Goal: Information Seeking & Learning: Learn about a topic

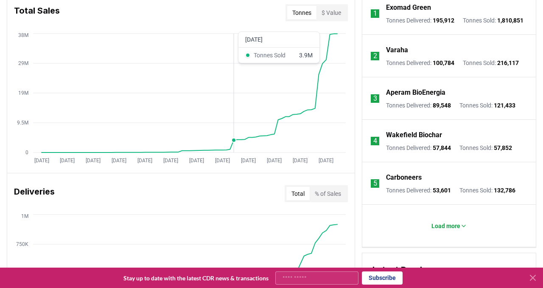
scroll to position [263, 0]
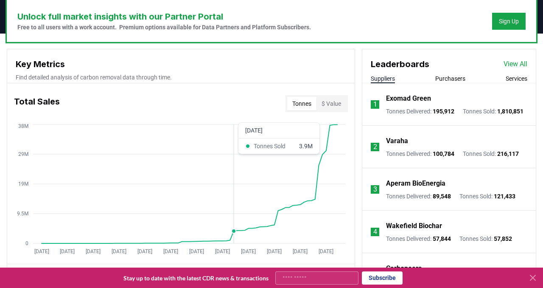
click at [232, 153] on icon "Jan 2019 Aug 2019 Mar 2020 Oct 2020 May 2021 Dec 2021 Jul 2022 Feb 2023 Sep 202…" at bounding box center [177, 190] width 341 height 136
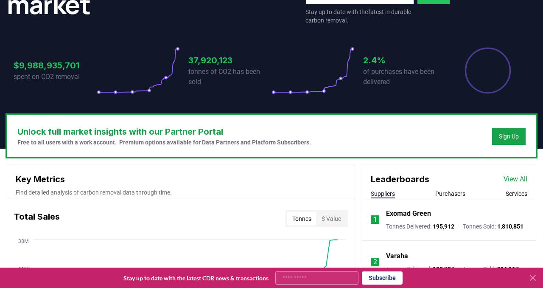
scroll to position [0, 0]
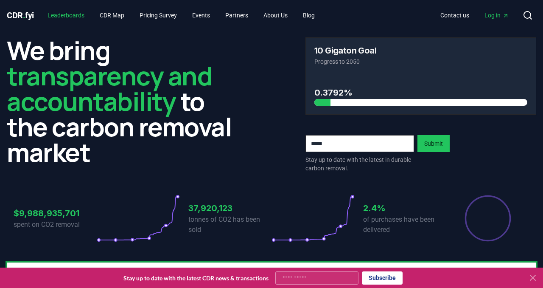
click at [78, 14] on link "Leaderboards" at bounding box center [66, 15] width 50 height 15
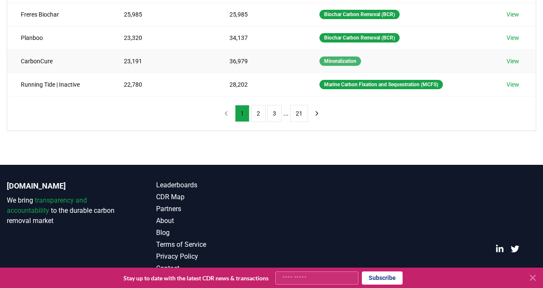
scroll to position [274, 0]
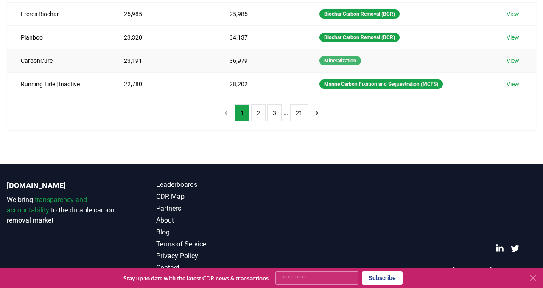
click at [331, 58] on div "Mineralization" at bounding box center [340, 60] width 42 height 9
click at [41, 61] on td "CarbonCure" at bounding box center [58, 60] width 103 height 23
click at [326, 64] on div "Mineralization" at bounding box center [340, 60] width 42 height 9
click at [518, 61] on link "View" at bounding box center [512, 60] width 13 height 8
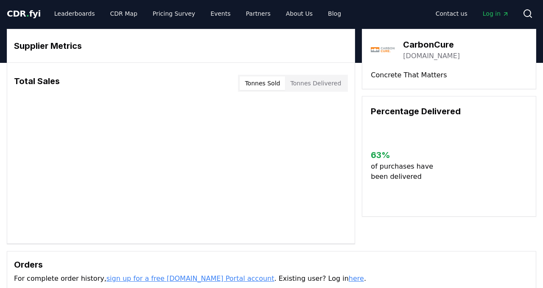
scroll to position [14, 0]
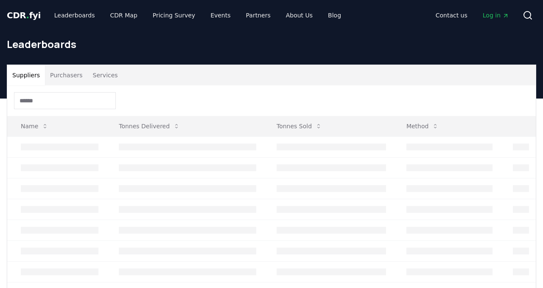
scroll to position [249, 0]
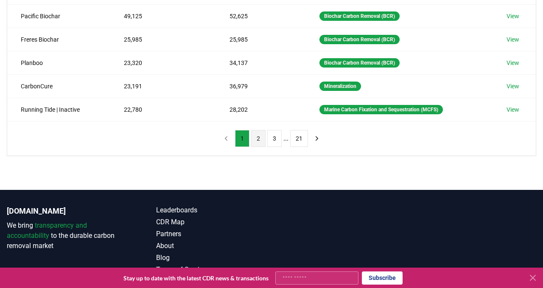
click at [262, 135] on button "2" at bounding box center [258, 138] width 14 height 17
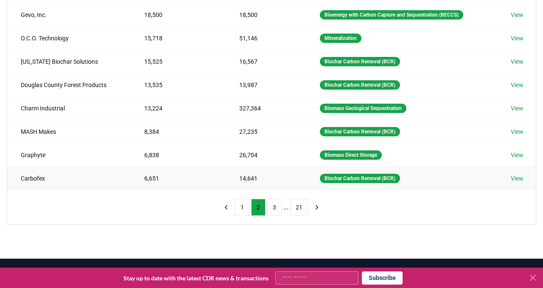
scroll to position [188, 0]
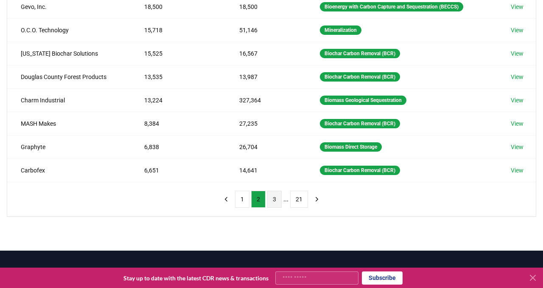
click at [279, 198] on button "3" at bounding box center [274, 198] width 14 height 17
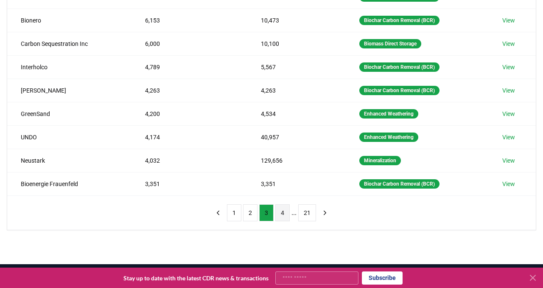
scroll to position [190, 0]
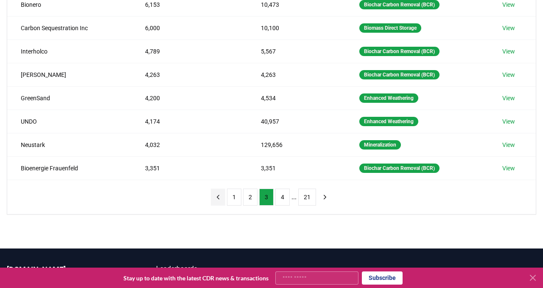
click at [225, 197] on button "previous page" at bounding box center [218, 196] width 14 height 17
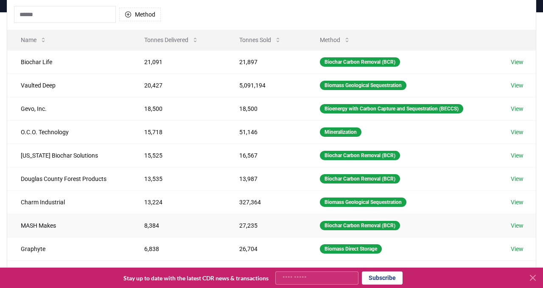
scroll to position [0, 0]
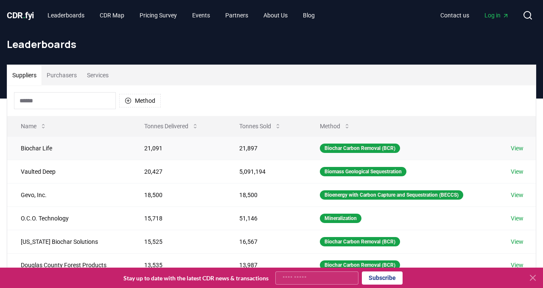
click at [49, 147] on td "Biochar Life" at bounding box center [68, 147] width 123 height 23
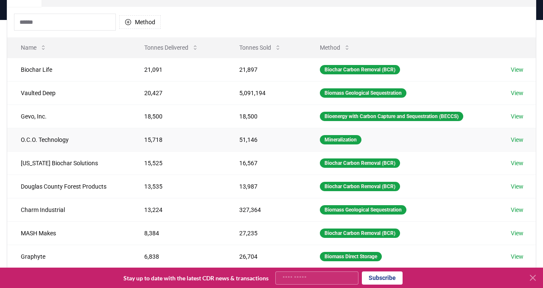
scroll to position [30, 0]
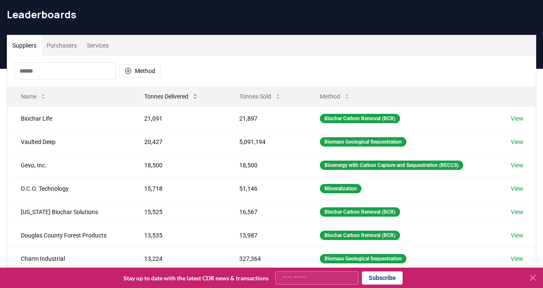
click at [194, 94] on icon at bounding box center [195, 96] width 7 height 7
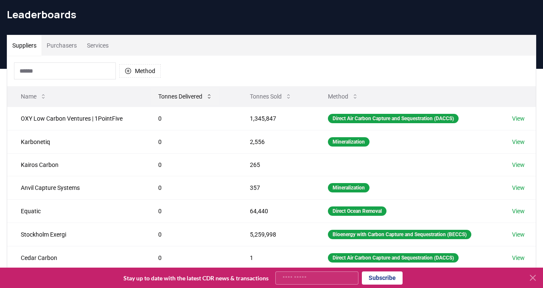
click at [204, 95] on button "Tonnes Delivered" at bounding box center [185, 96] width 68 height 17
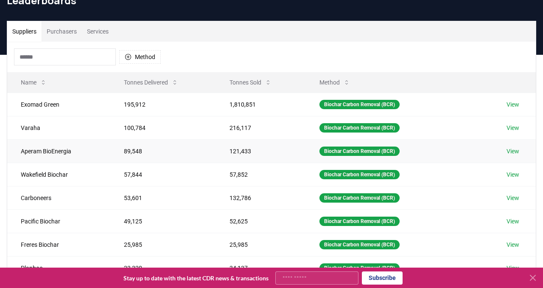
scroll to position [48, 0]
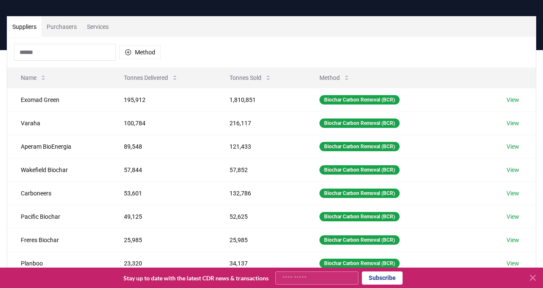
click at [78, 48] on input at bounding box center [65, 52] width 102 height 17
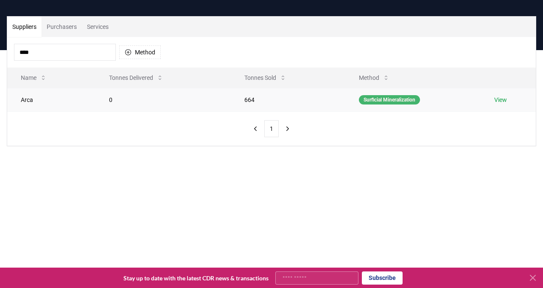
type input "****"
click at [414, 99] on div "Surficial Mineralization" at bounding box center [389, 99] width 61 height 9
click at [506, 100] on link "View" at bounding box center [500, 99] width 13 height 8
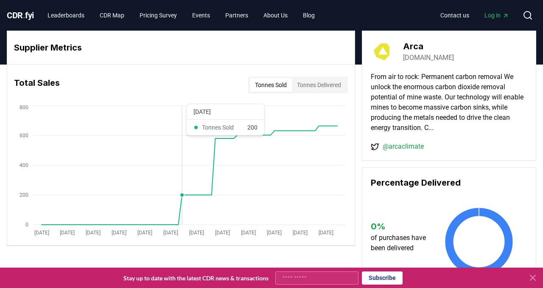
click at [182, 169] on icon "Jan 2019 Aug 2019 Mar 2020 Oct 2020 May 2021 Dec 2021 Jul 2022 Feb 2023 Sep 202…" at bounding box center [177, 172] width 341 height 136
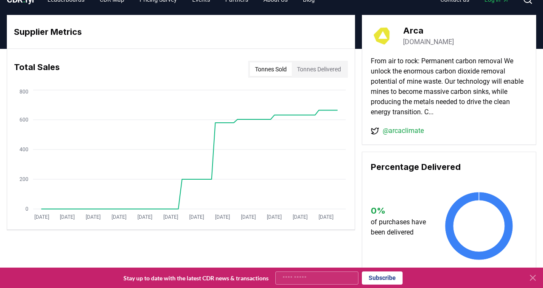
click at [302, 69] on button "Tonnes Delivered" at bounding box center [319, 69] width 54 height 14
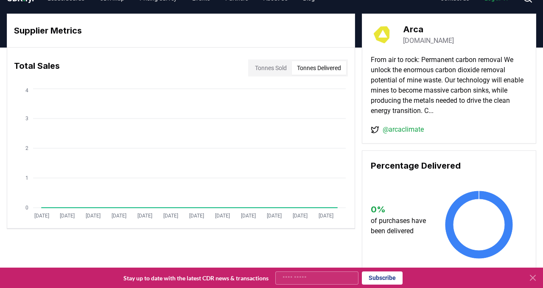
click at [263, 68] on button "Tonnes Sold" at bounding box center [271, 68] width 42 height 14
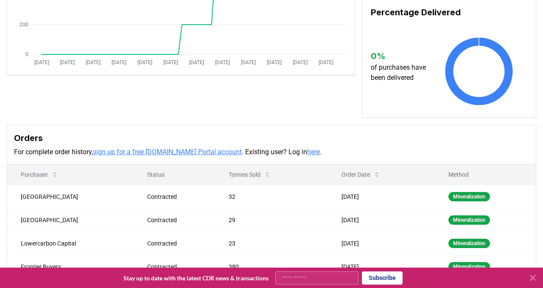
scroll to position [0, 0]
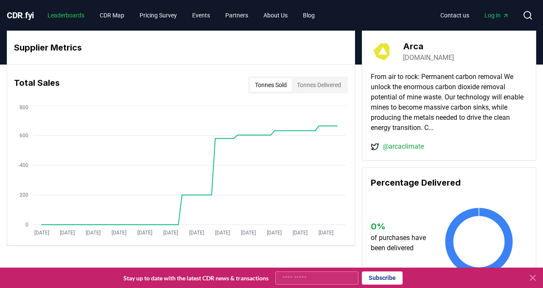
click at [71, 12] on link "Leaderboards" at bounding box center [66, 15] width 50 height 15
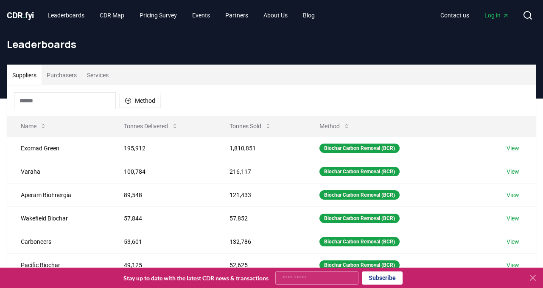
click at [4, 18] on div "CDR . fyi Leaderboards CDR Map Pricing Survey Events Partners About Us Blog Con…" at bounding box center [271, 15] width 543 height 31
click at [20, 20] on span "CDR . fyi" at bounding box center [20, 15] width 27 height 10
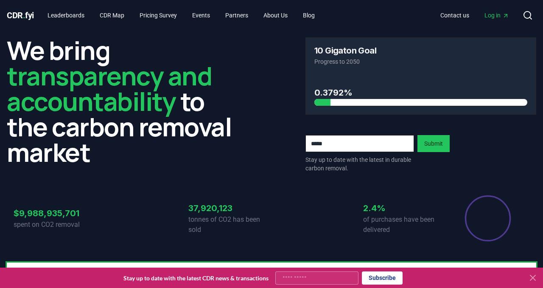
click at [25, 16] on span "." at bounding box center [24, 15] width 3 height 10
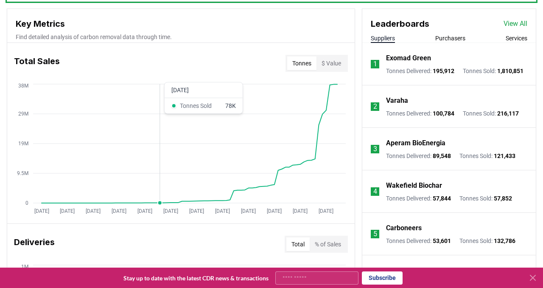
scroll to position [305, 0]
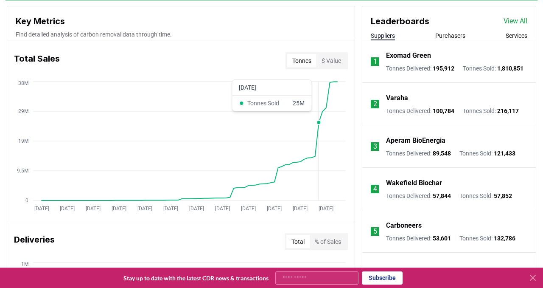
click at [321, 144] on icon "Jan 2019 Aug 2019 Mar 2020 Oct 2020 May 2021 Dec 2021 Jul 2022 Feb 2023 Sep 202…" at bounding box center [177, 147] width 341 height 136
click at [316, 140] on icon "Jan 2019 Aug 2019 Mar 2020 Oct 2020 May 2021 Dec 2021 Jul 2022 Feb 2023 Sep 202…" at bounding box center [177, 147] width 341 height 136
drag, startPoint x: 437, startPoint y: 28, endPoint x: 445, endPoint y: 33, distance: 8.6
click at [437, 28] on div "Leaderboards View All Suppliers Purchasers Services" at bounding box center [448, 23] width 173 height 34
click at [448, 35] on button "Purchasers" at bounding box center [450, 35] width 30 height 8
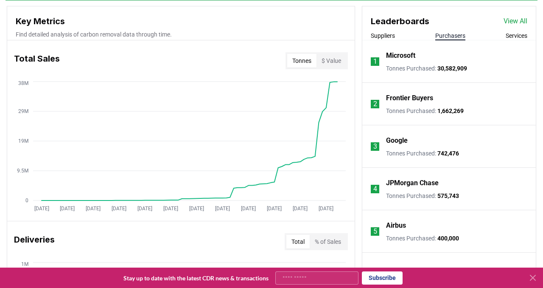
drag, startPoint x: 412, startPoint y: 66, endPoint x: 408, endPoint y: 64, distance: 4.6
click at [412, 66] on p "Tonnes Purchased : 30,582,909" at bounding box center [426, 68] width 81 height 8
click at [398, 53] on p "Microsoft" at bounding box center [400, 55] width 29 height 10
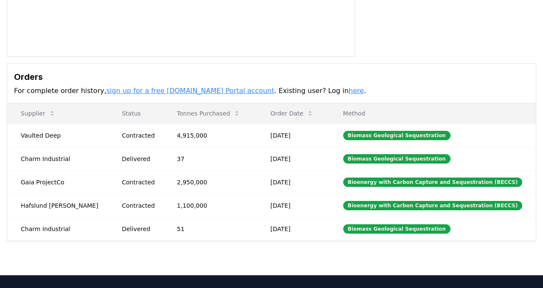
scroll to position [199, 0]
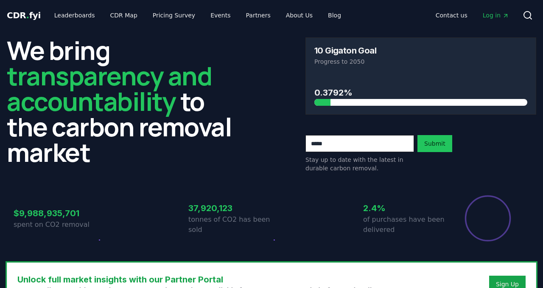
scroll to position [305, 0]
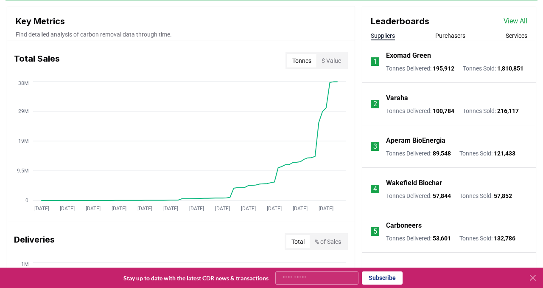
click at [462, 36] on button "Purchasers" at bounding box center [450, 35] width 30 height 8
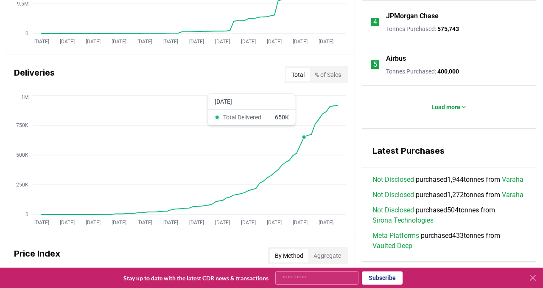
scroll to position [482, 0]
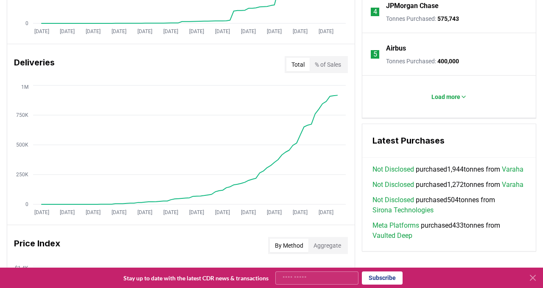
click at [326, 66] on button "% of Sales" at bounding box center [328, 65] width 36 height 14
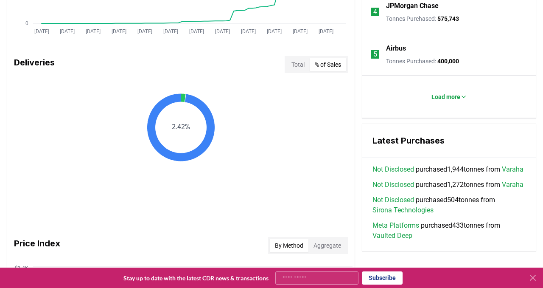
click at [295, 66] on button "Total" at bounding box center [297, 65] width 23 height 14
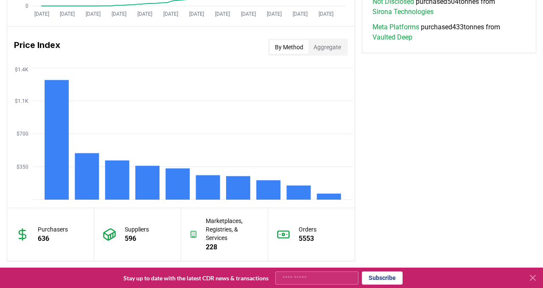
scroll to position [683, 0]
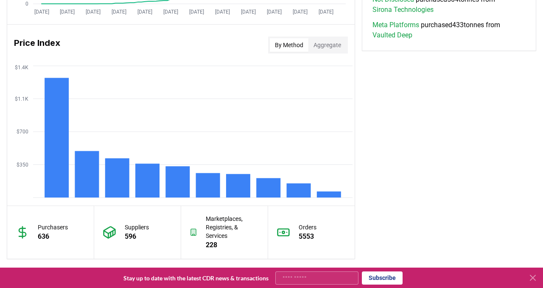
click at [328, 45] on button "Aggregate" at bounding box center [327, 45] width 38 height 14
click at [279, 44] on button "By Method" at bounding box center [289, 45] width 39 height 14
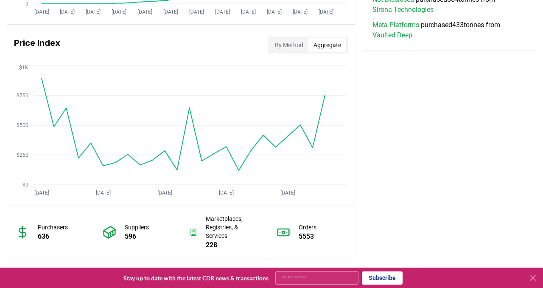
click at [330, 48] on button "Aggregate" at bounding box center [327, 45] width 38 height 14
click at [288, 45] on button "By Method" at bounding box center [289, 45] width 39 height 14
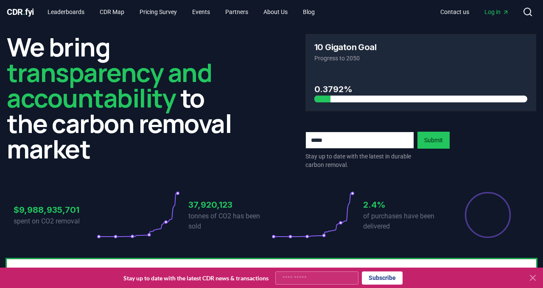
scroll to position [0, 0]
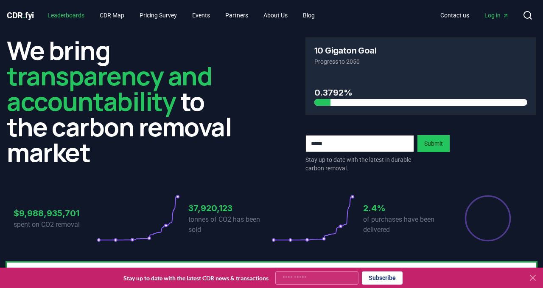
click at [62, 13] on link "Leaderboards" at bounding box center [66, 15] width 50 height 15
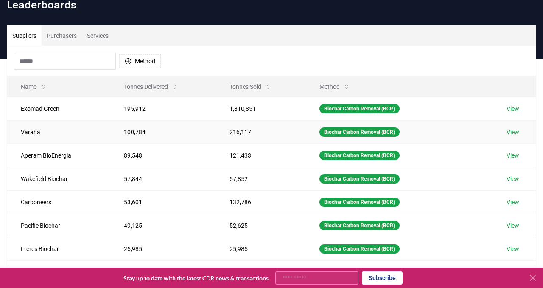
scroll to position [41, 0]
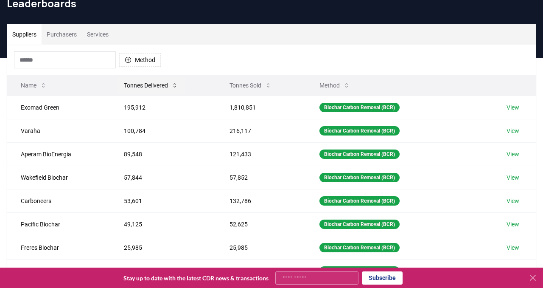
click at [150, 88] on button "Tonnes Delivered" at bounding box center [151, 85] width 68 height 17
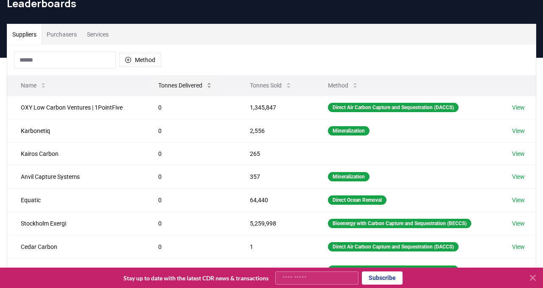
click at [198, 88] on button "Tonnes Delivered" at bounding box center [185, 85] width 68 height 17
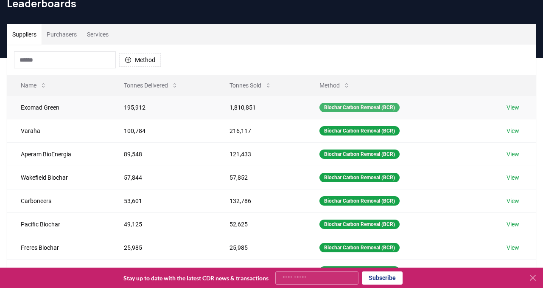
click at [354, 107] on div "Biochar Carbon Removal (BCR)" at bounding box center [359, 107] width 80 height 9
click at [516, 109] on link "View" at bounding box center [512, 107] width 13 height 8
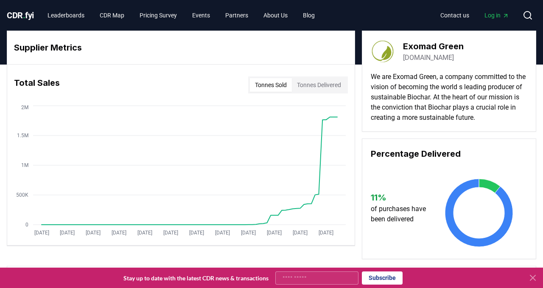
click at [308, 84] on button "Tonnes Delivered" at bounding box center [319, 85] width 54 height 14
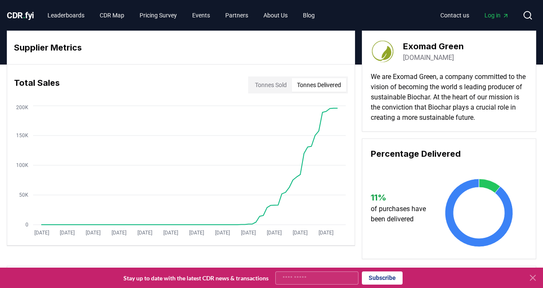
click at [268, 82] on button "Tonnes Sold" at bounding box center [271, 85] width 42 height 14
click at [324, 83] on button "Tonnes Delivered" at bounding box center [319, 85] width 54 height 14
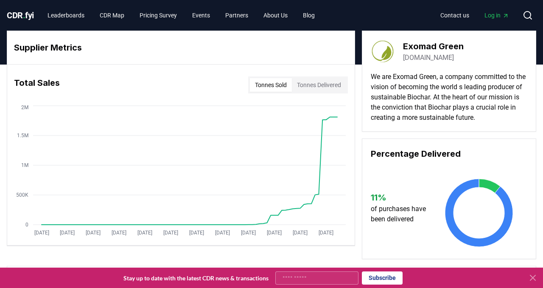
drag, startPoint x: 273, startPoint y: 81, endPoint x: 308, endPoint y: 87, distance: 35.6
click at [272, 81] on button "Tonnes Sold" at bounding box center [271, 85] width 42 height 14
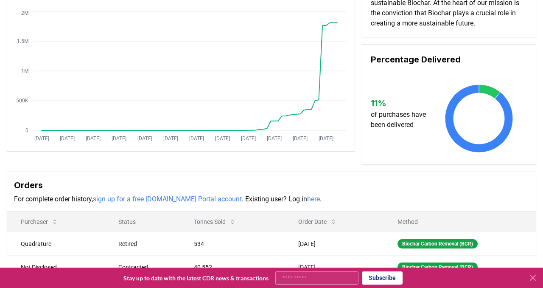
scroll to position [95, 0]
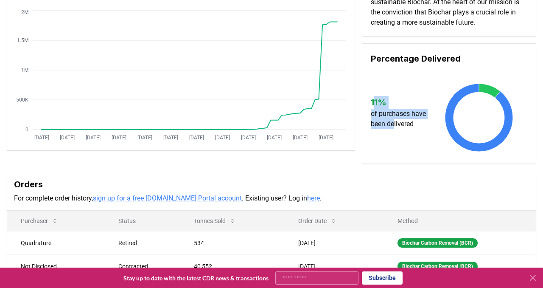
drag, startPoint x: 374, startPoint y: 103, endPoint x: 395, endPoint y: 132, distance: 36.1
click at [396, 129] on div "11 % of purchases have been delivered" at bounding box center [449, 112] width 157 height 78
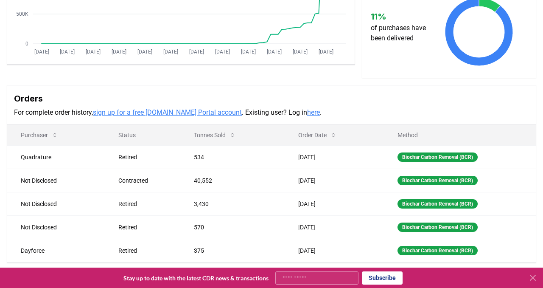
click at [341, 88] on div "Orders For complete order history, sign up for a free [DOMAIN_NAME] Portal acco…" at bounding box center [271, 104] width 529 height 39
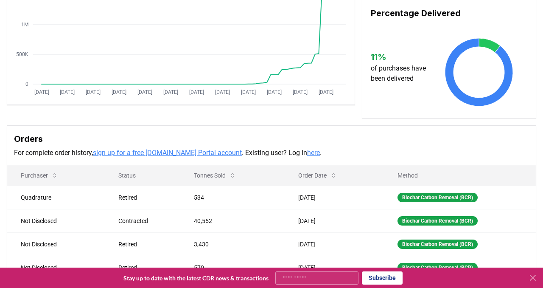
scroll to position [0, 0]
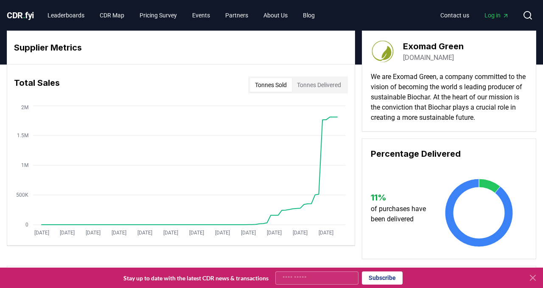
click at [314, 90] on button "Tonnes Delivered" at bounding box center [319, 85] width 54 height 14
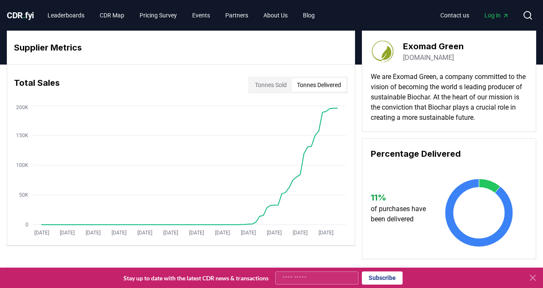
click at [254, 84] on button "Tonnes Sold" at bounding box center [271, 85] width 42 height 14
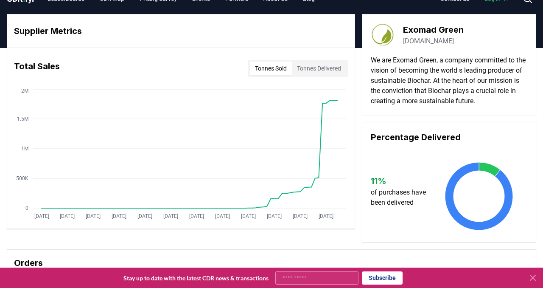
scroll to position [20, 0]
